Goal: Use online tool/utility: Utilize a website feature to perform a specific function

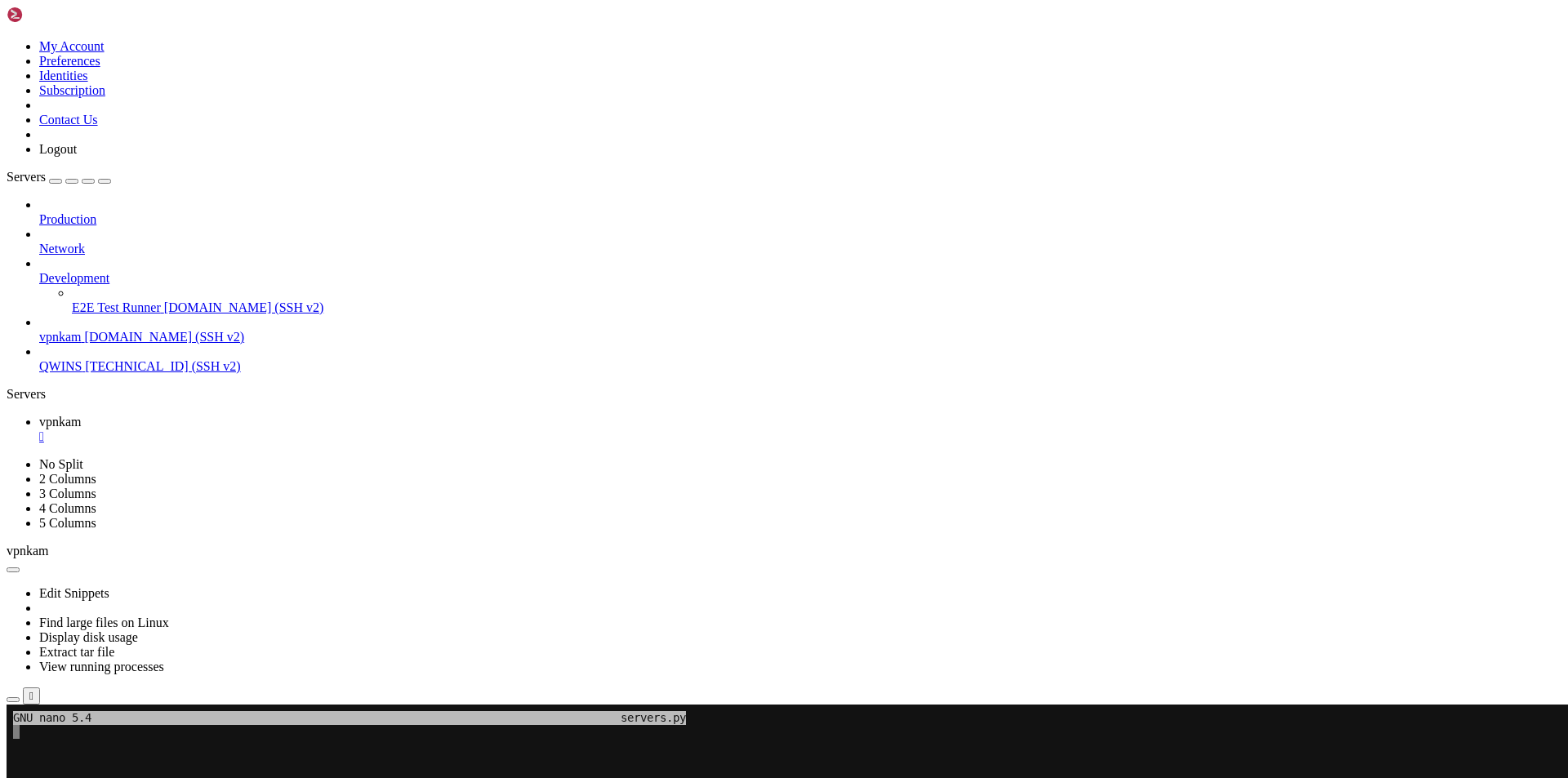
scroll to position [16, 2]
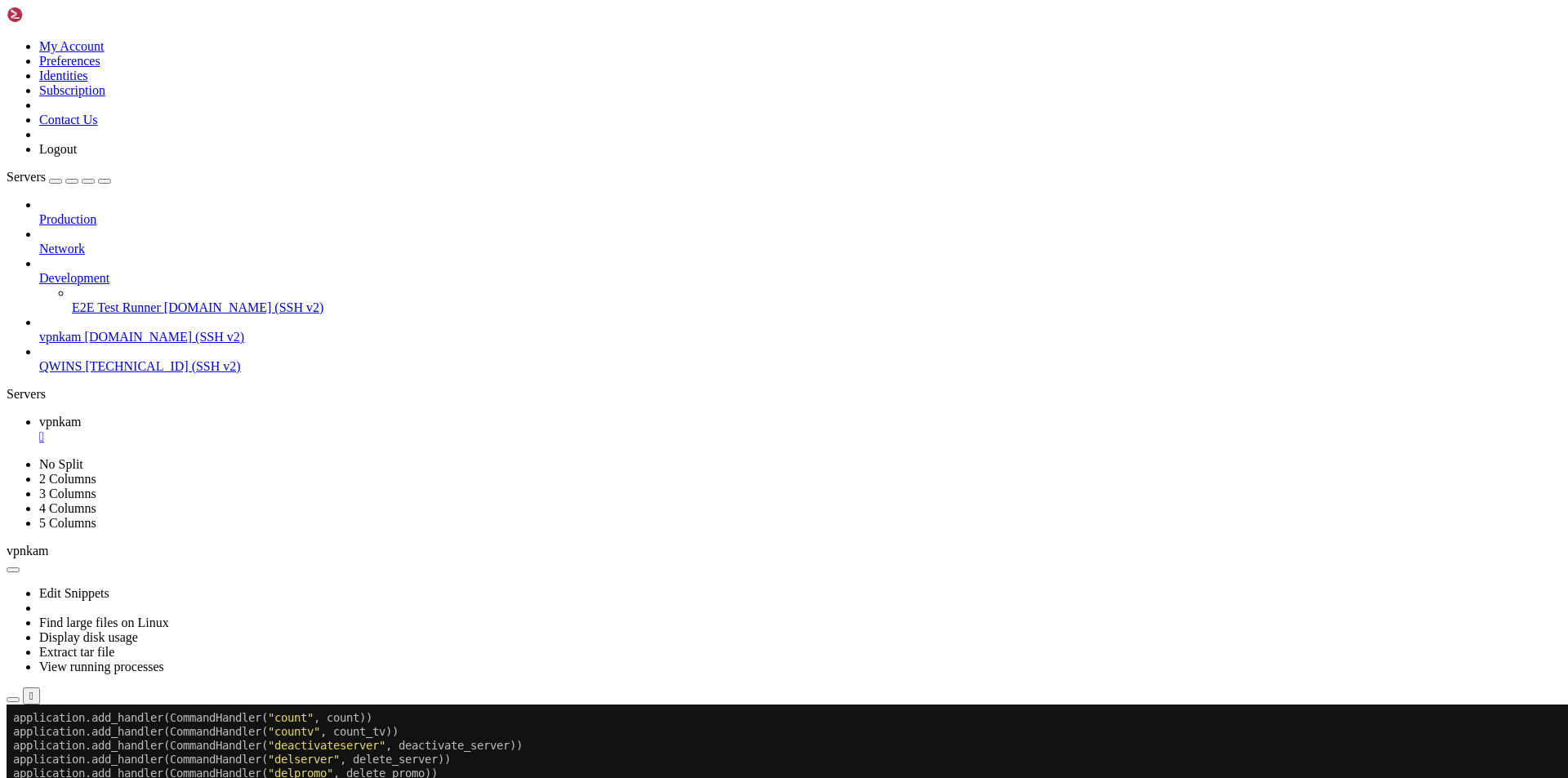
scroll to position [60651, 0]
drag, startPoint x: 13, startPoint y: 1076, endPoint x: 87, endPoint y: 1350, distance: 283.8
copy div "import asyncio key_record = await sync_to_async(Userkeys_v2.objects.get)(user_i…"
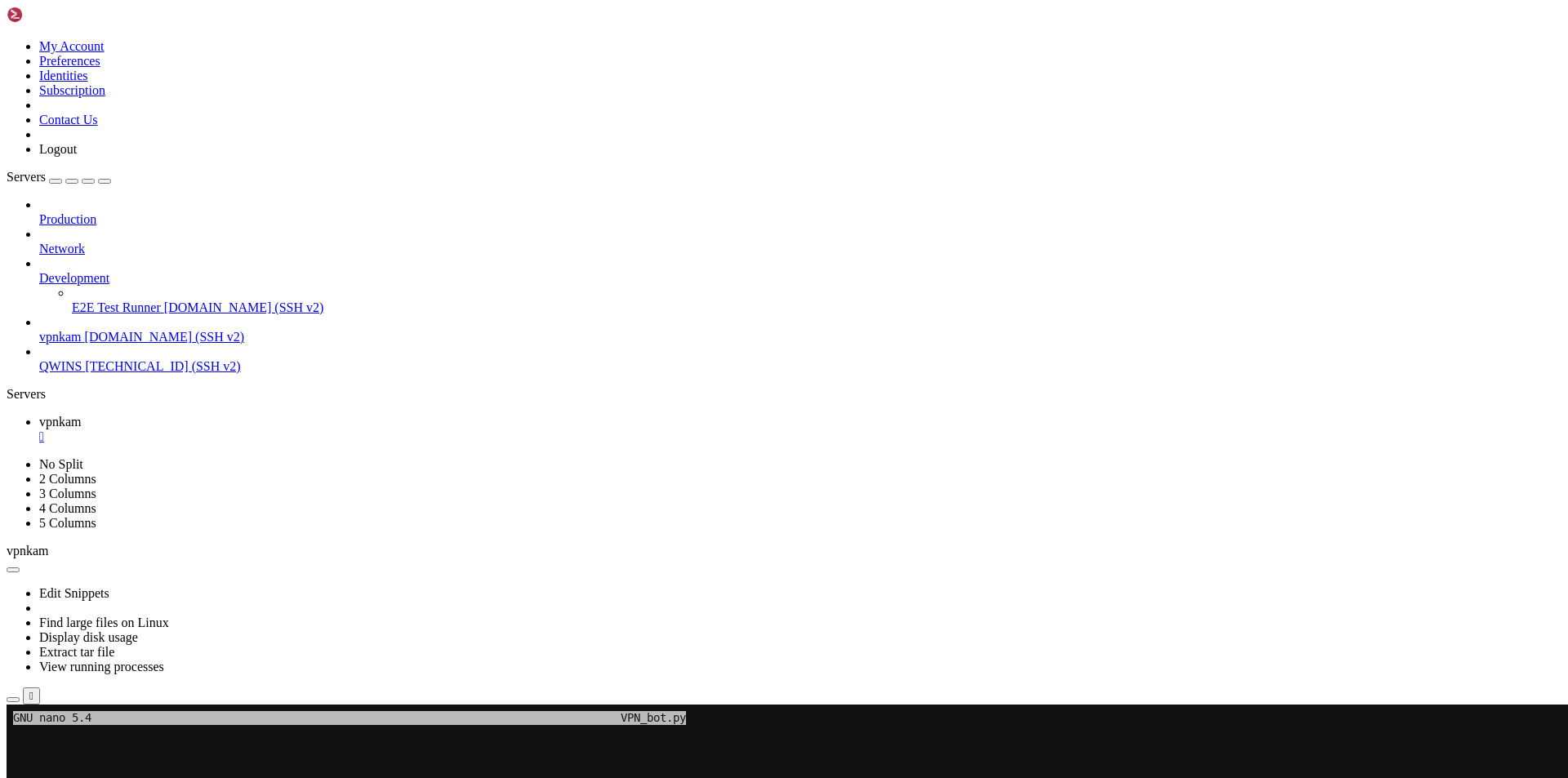
scroll to position [60679, 0]
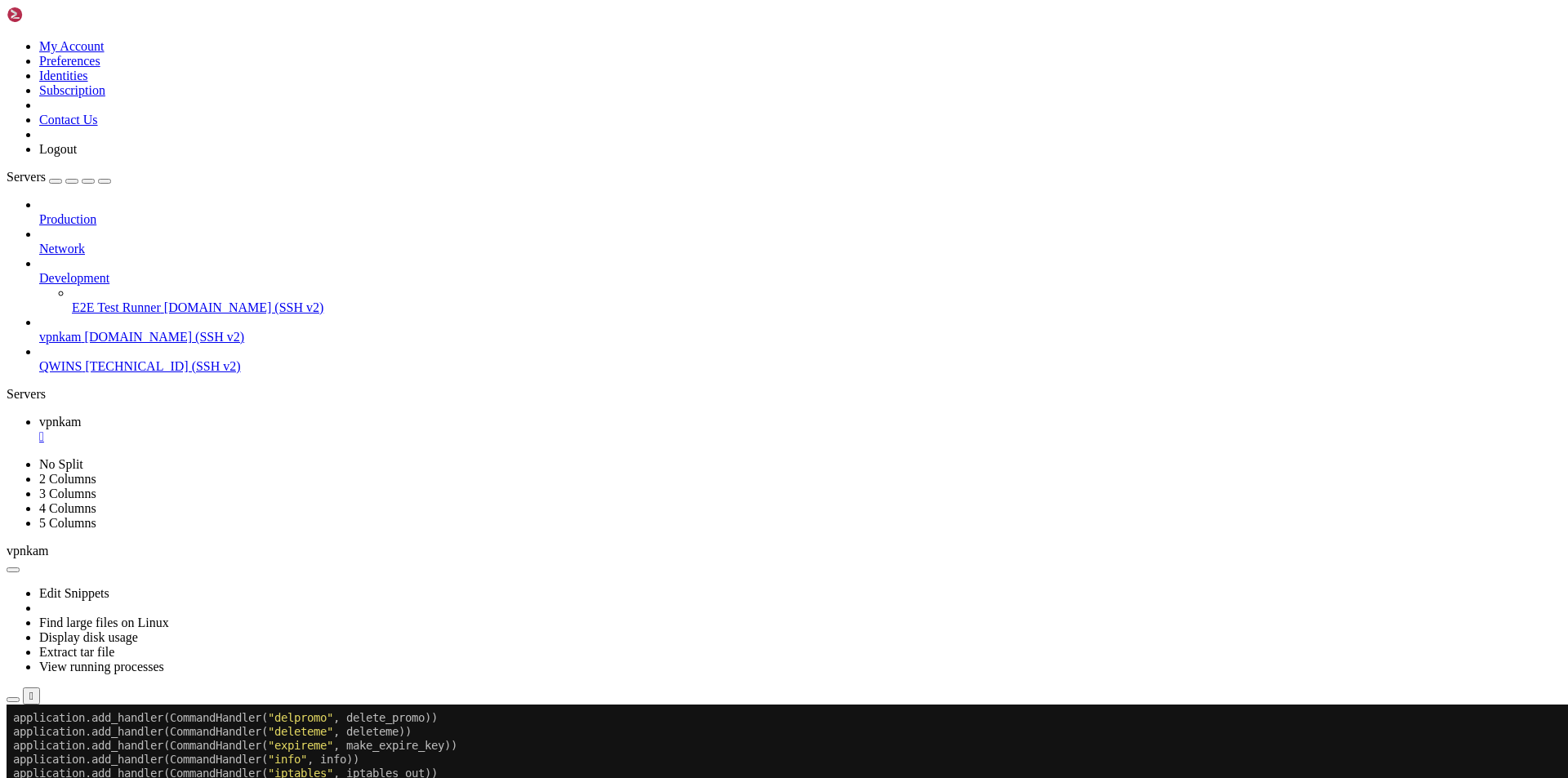
scroll to position [60721, 0]
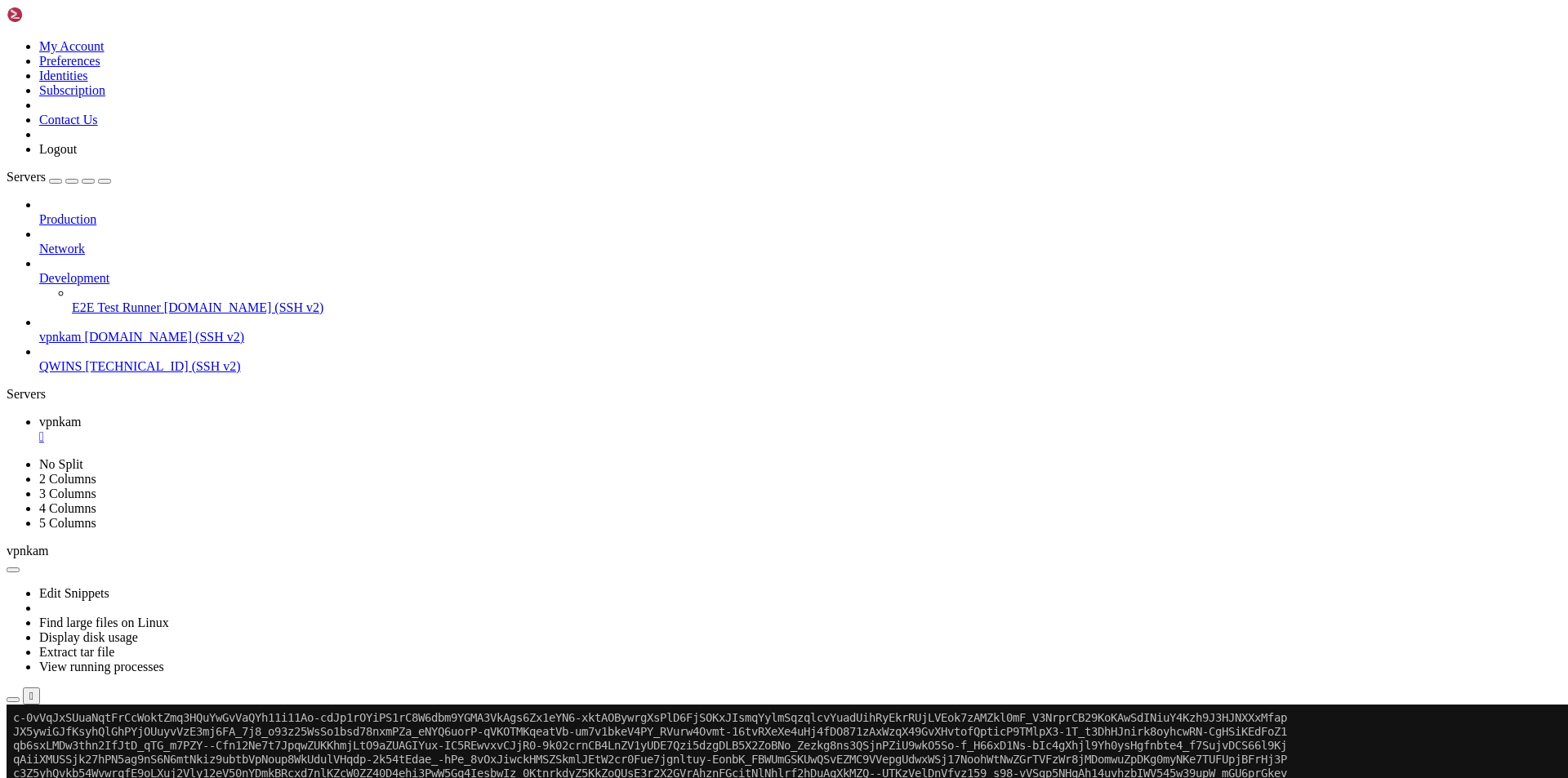
scroll to position [61526, 0]
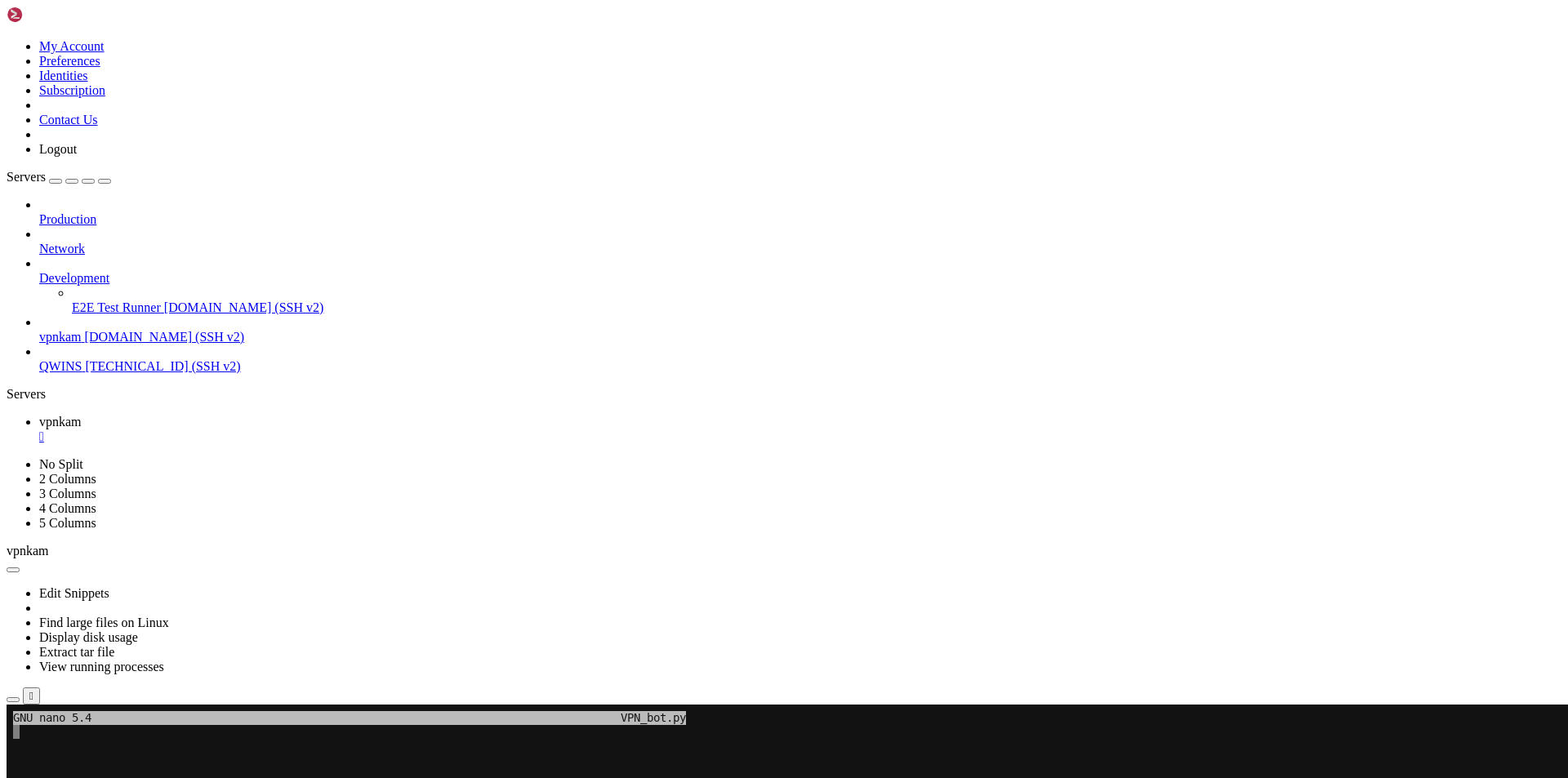
scroll to position [16, 3]
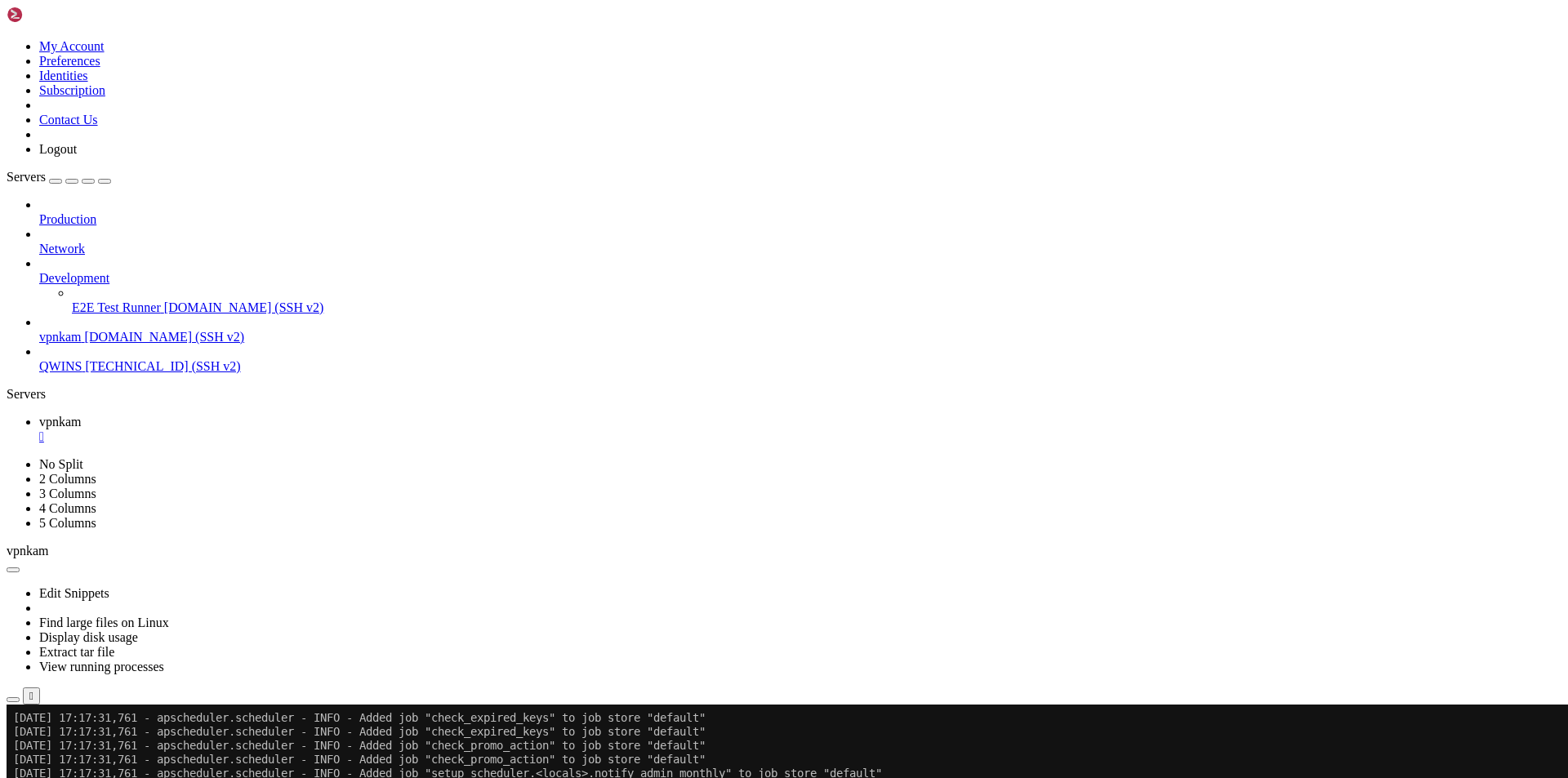
scroll to position [63164, 0]
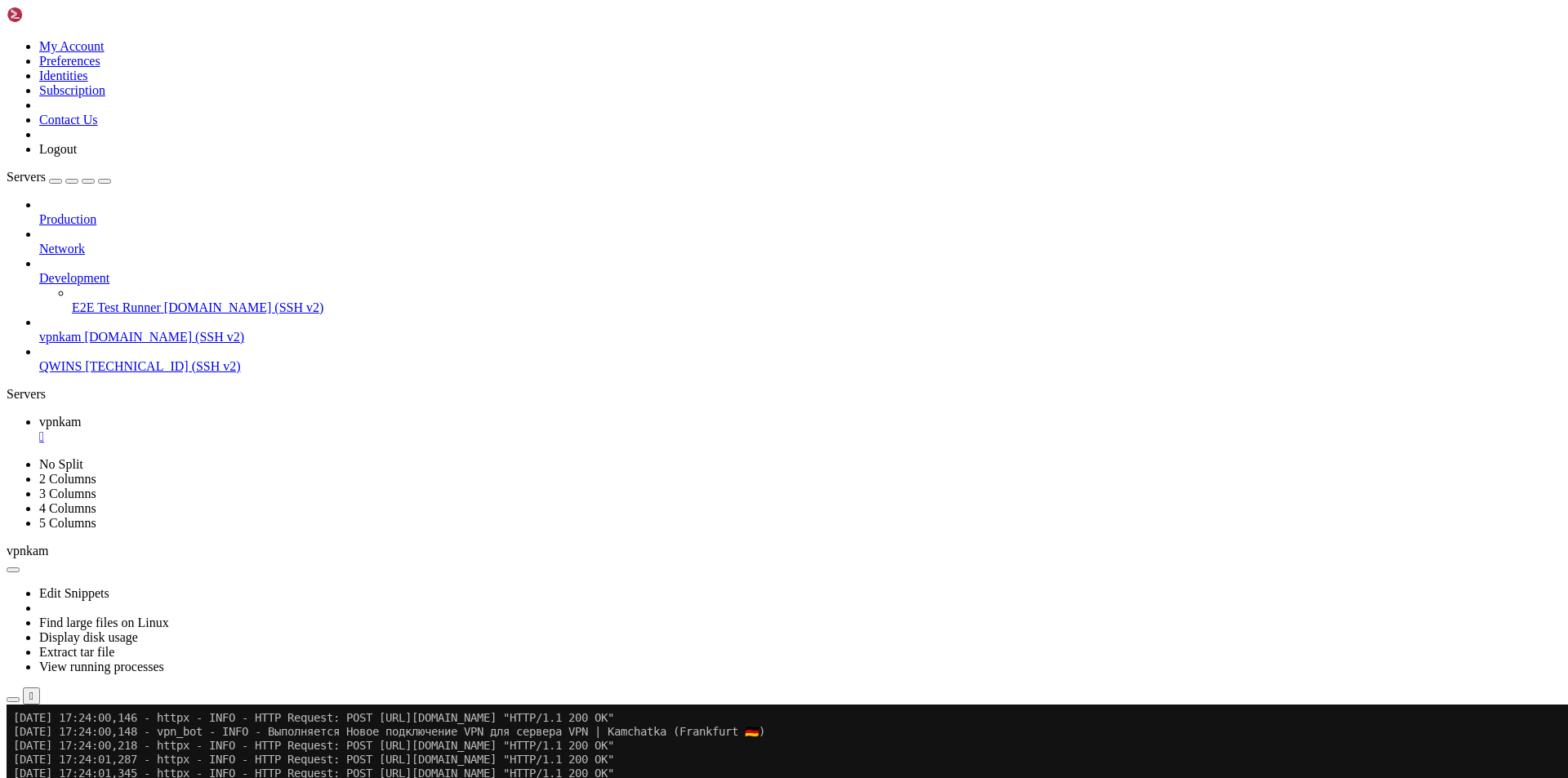
drag, startPoint x: 290, startPoint y: 1108, endPoint x: 226, endPoint y: 1112, distance: 64.1
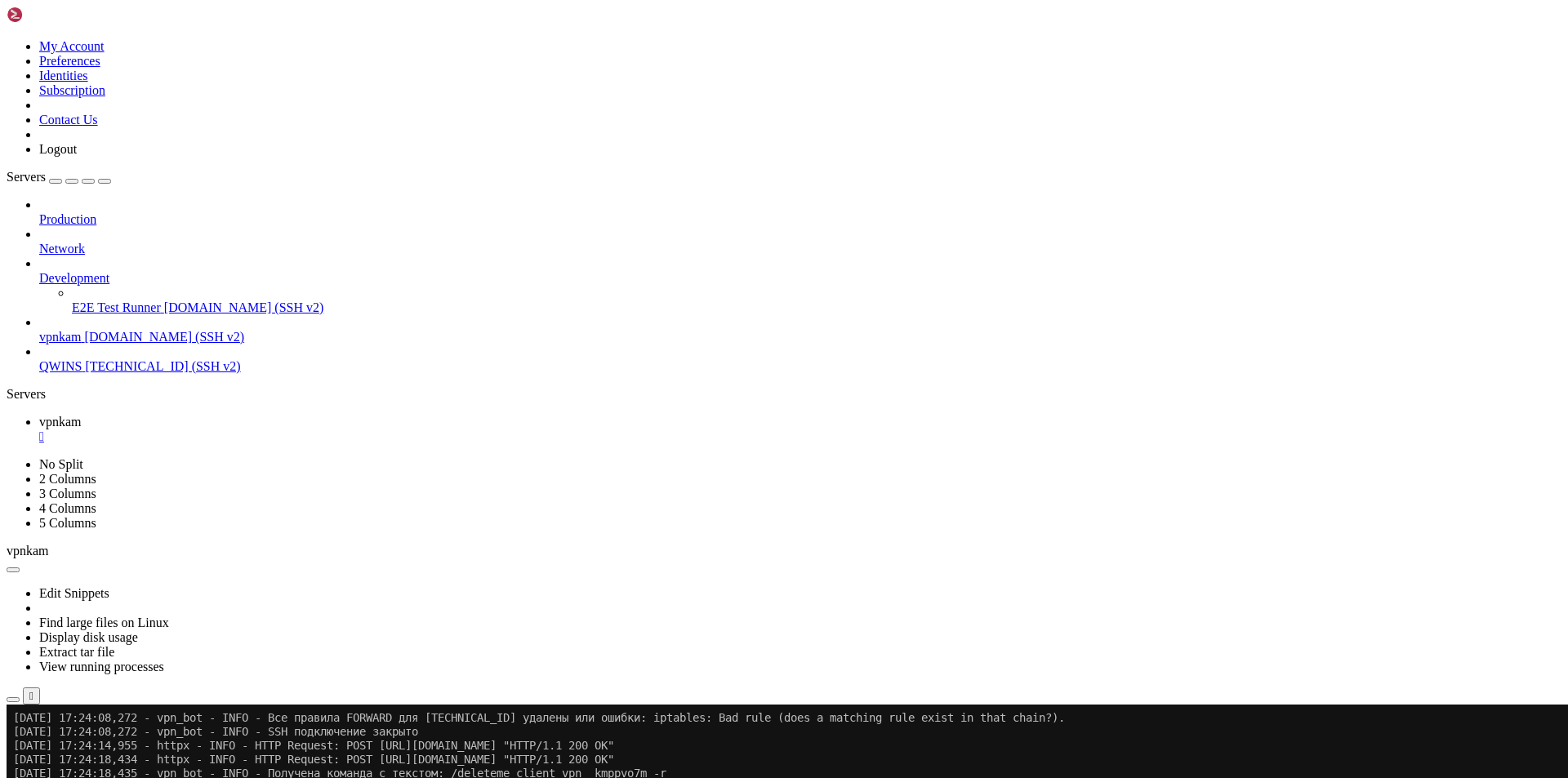
drag, startPoint x: 290, startPoint y: 1115, endPoint x: 300, endPoint y: 1113, distance: 10.2
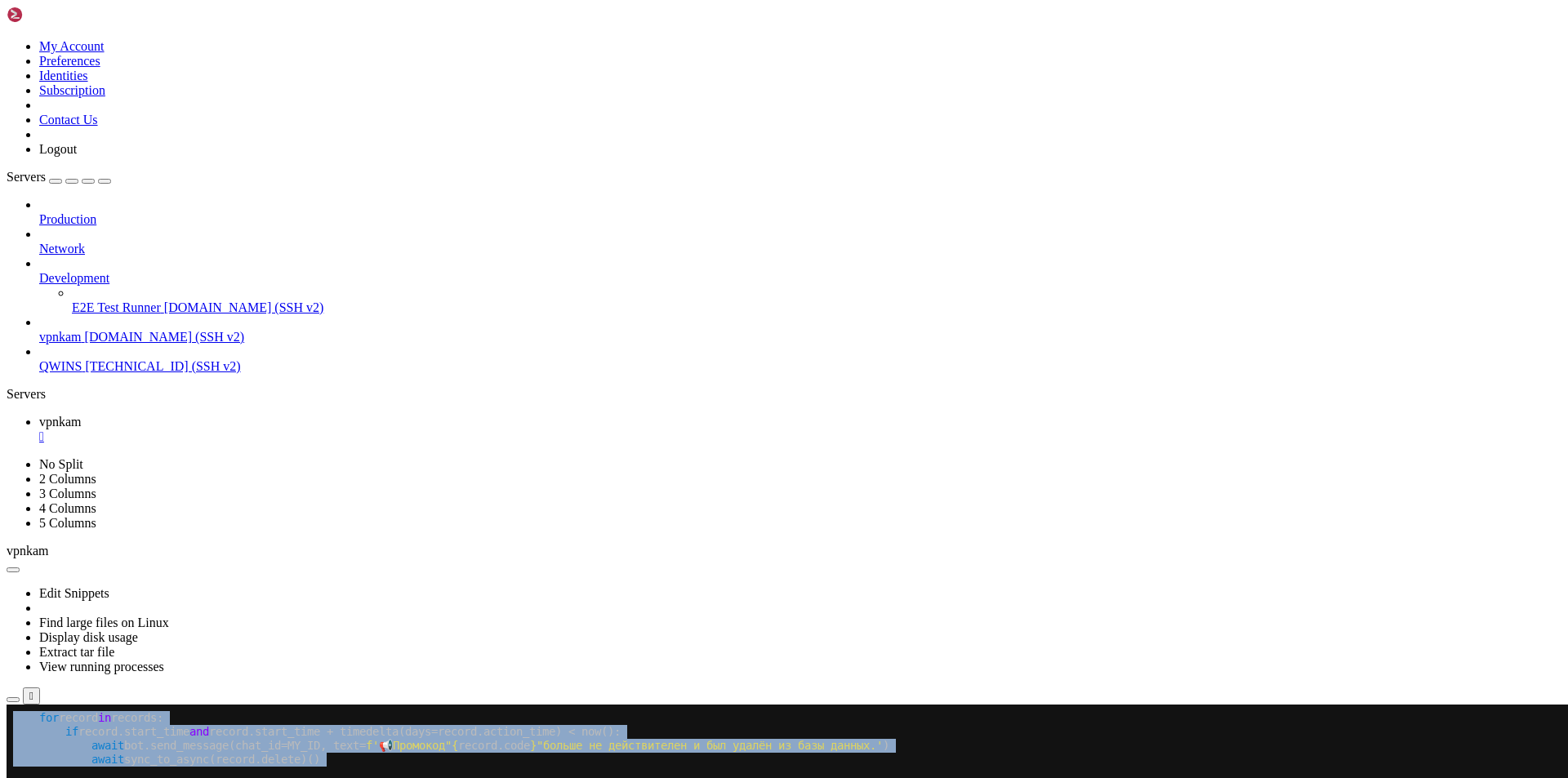
scroll to position [65649, 0]
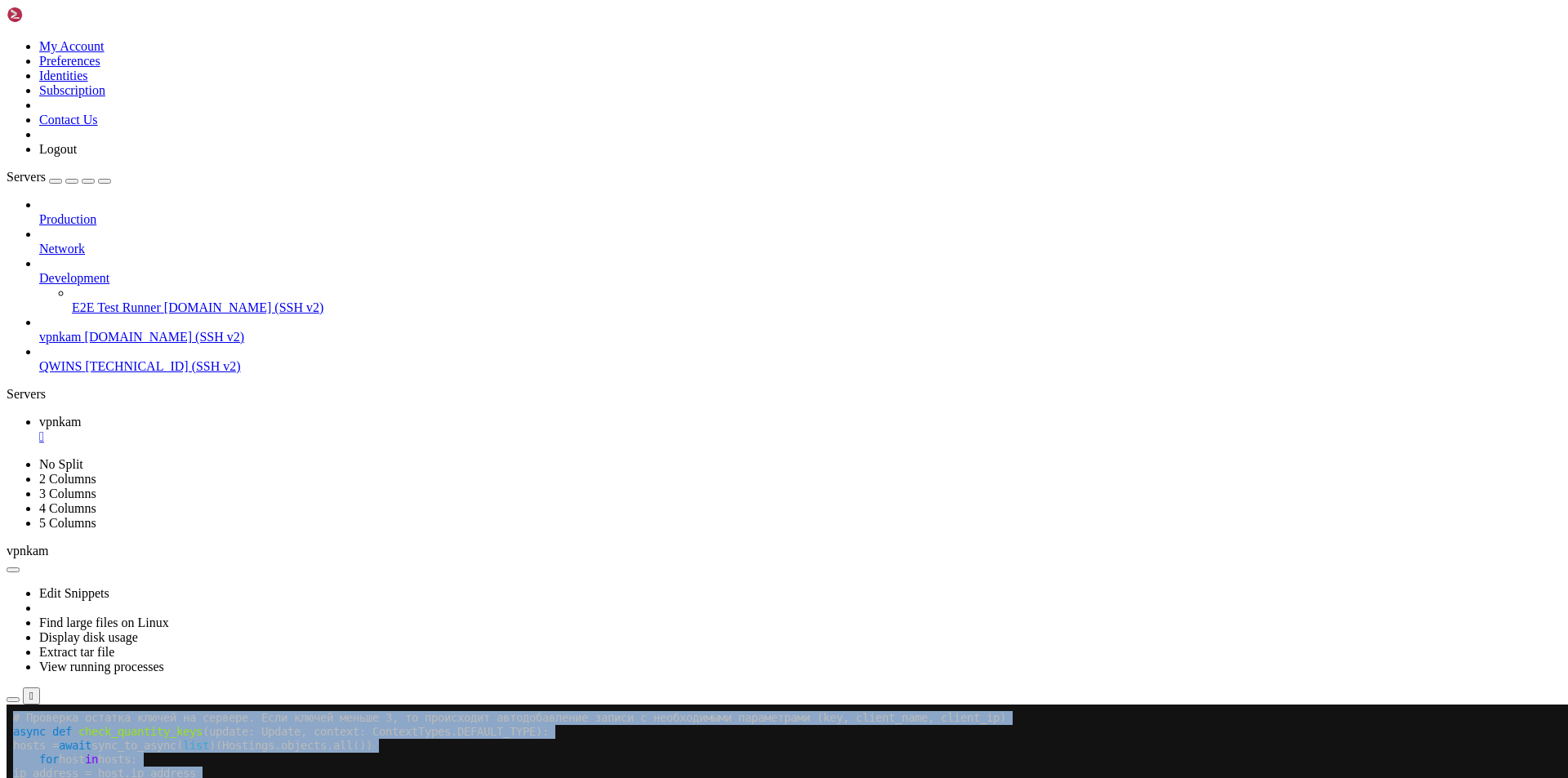
drag, startPoint x: 15, startPoint y: 928, endPoint x: 100, endPoint y: 1339, distance: 419.7
copy div "loremi dolorsi # Ametcons adipisc elitse do eiusmod. Temp incidi utlabo 8, et d…"
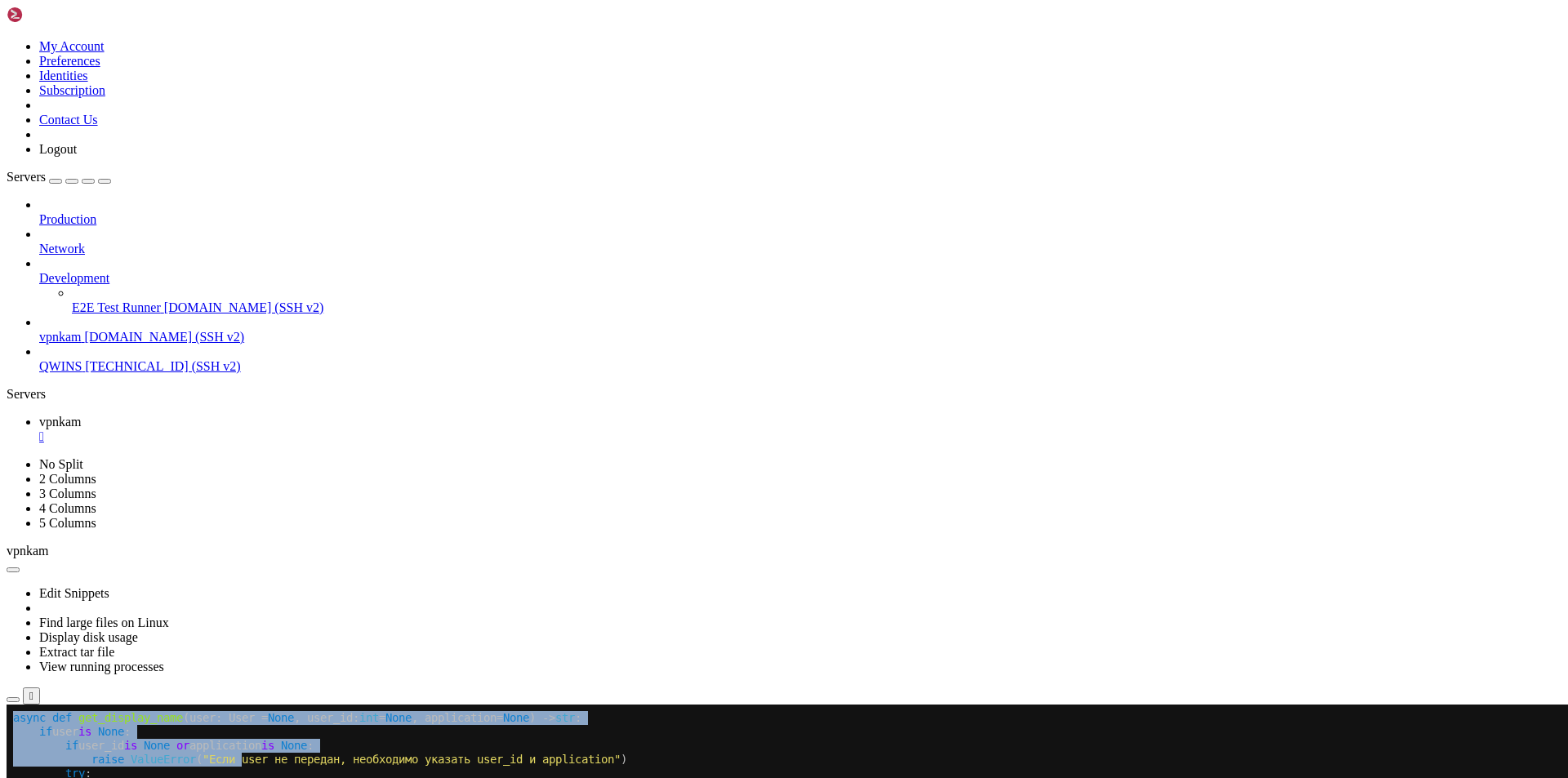
scroll to position [66482, 0]
drag, startPoint x: 16, startPoint y: 954, endPoint x: 686, endPoint y: 1354, distance: 780.3
copy div "loremi dolors ametc adi eli_seddoei_temp (inci: Utla = Etdo , magn_al: eni = Ad…"
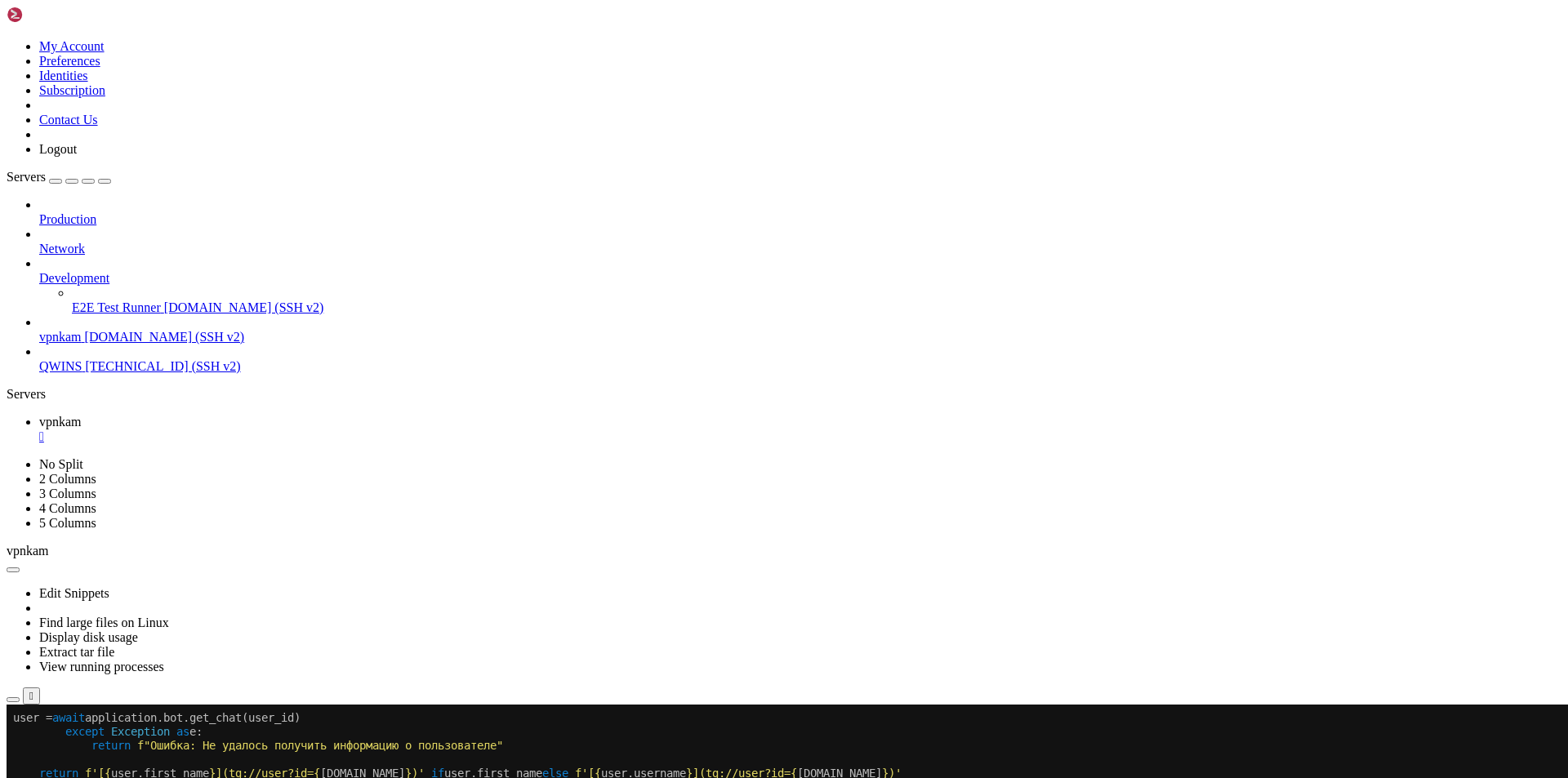
scroll to position [66551, 0]
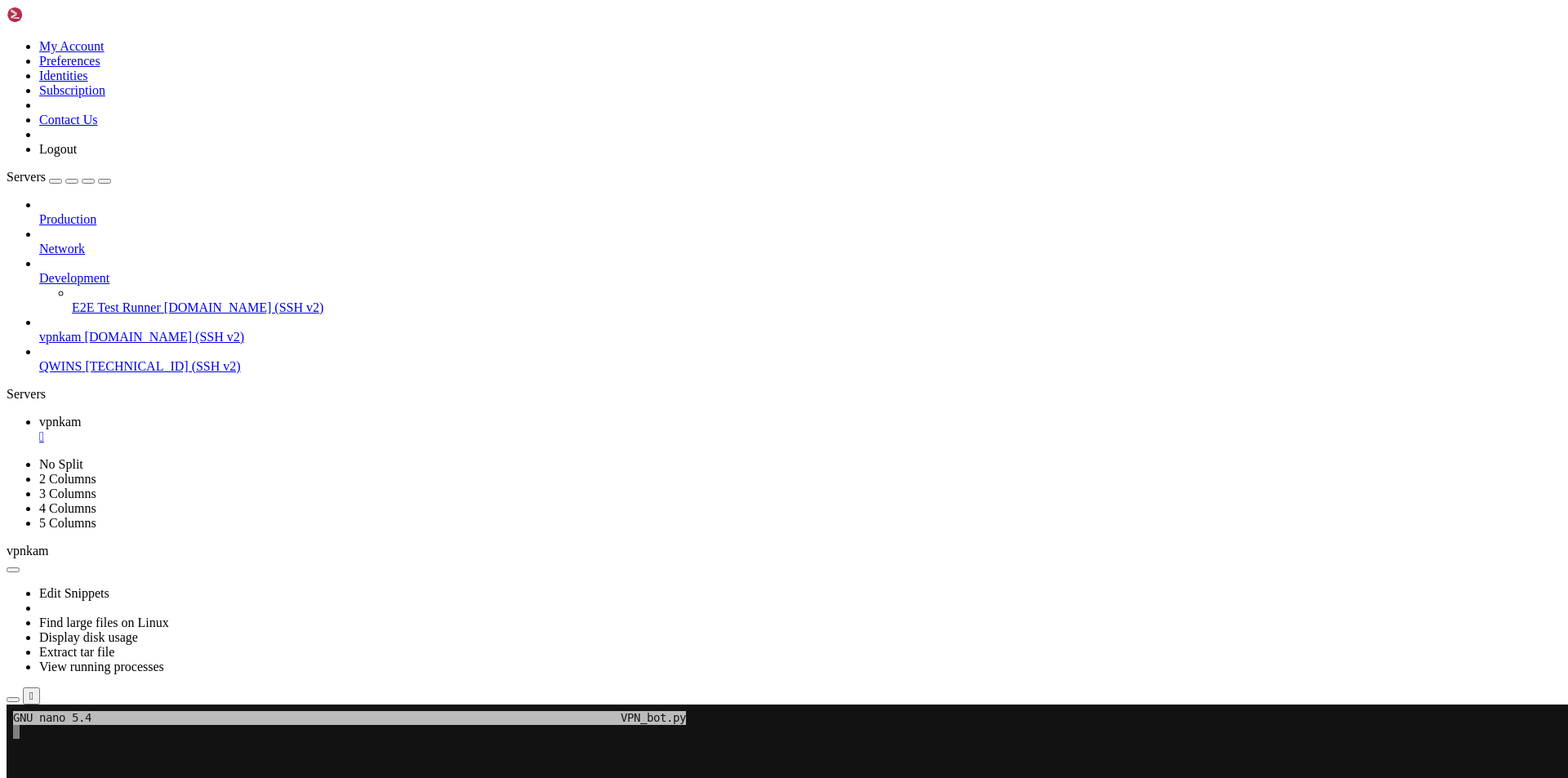
scroll to position [16, 3]
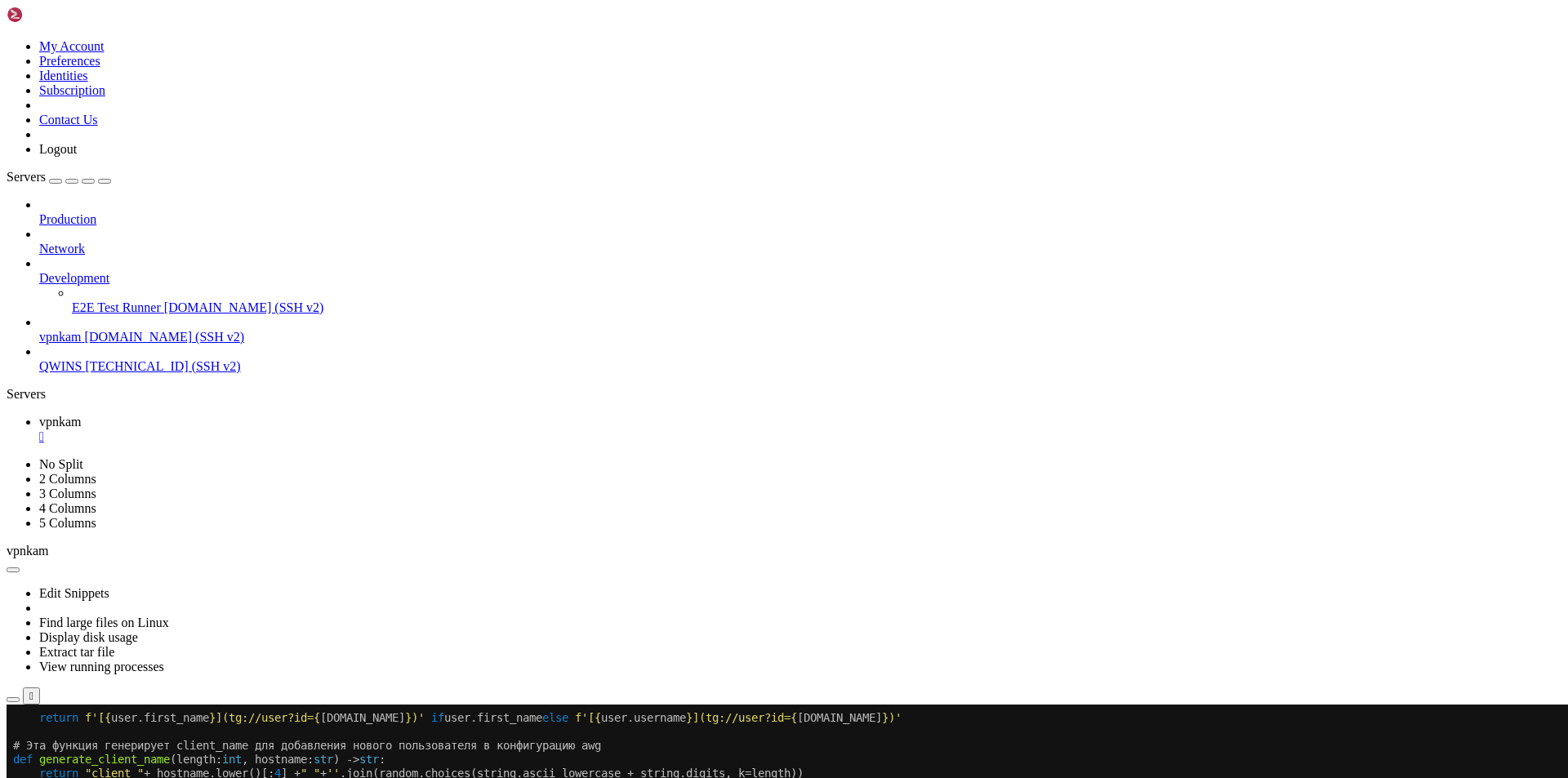
scroll to position [66620, 0]
